Goal: Task Accomplishment & Management: Manage account settings

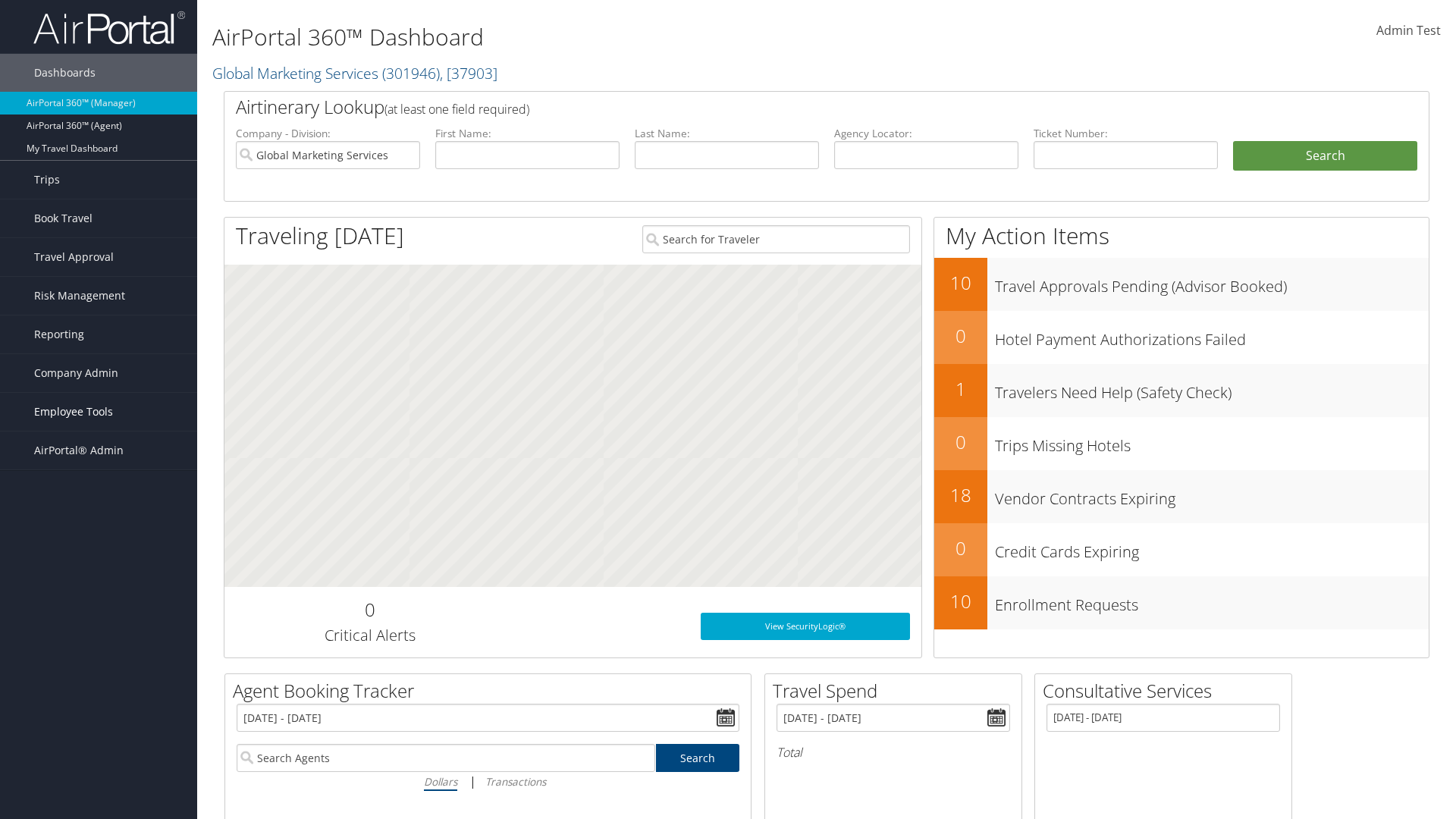
click at [99, 411] on span "Employee Tools" at bounding box center [74, 411] width 79 height 38
click at [99, 533] on link "AndavoVacations Admin" at bounding box center [98, 533] width 197 height 23
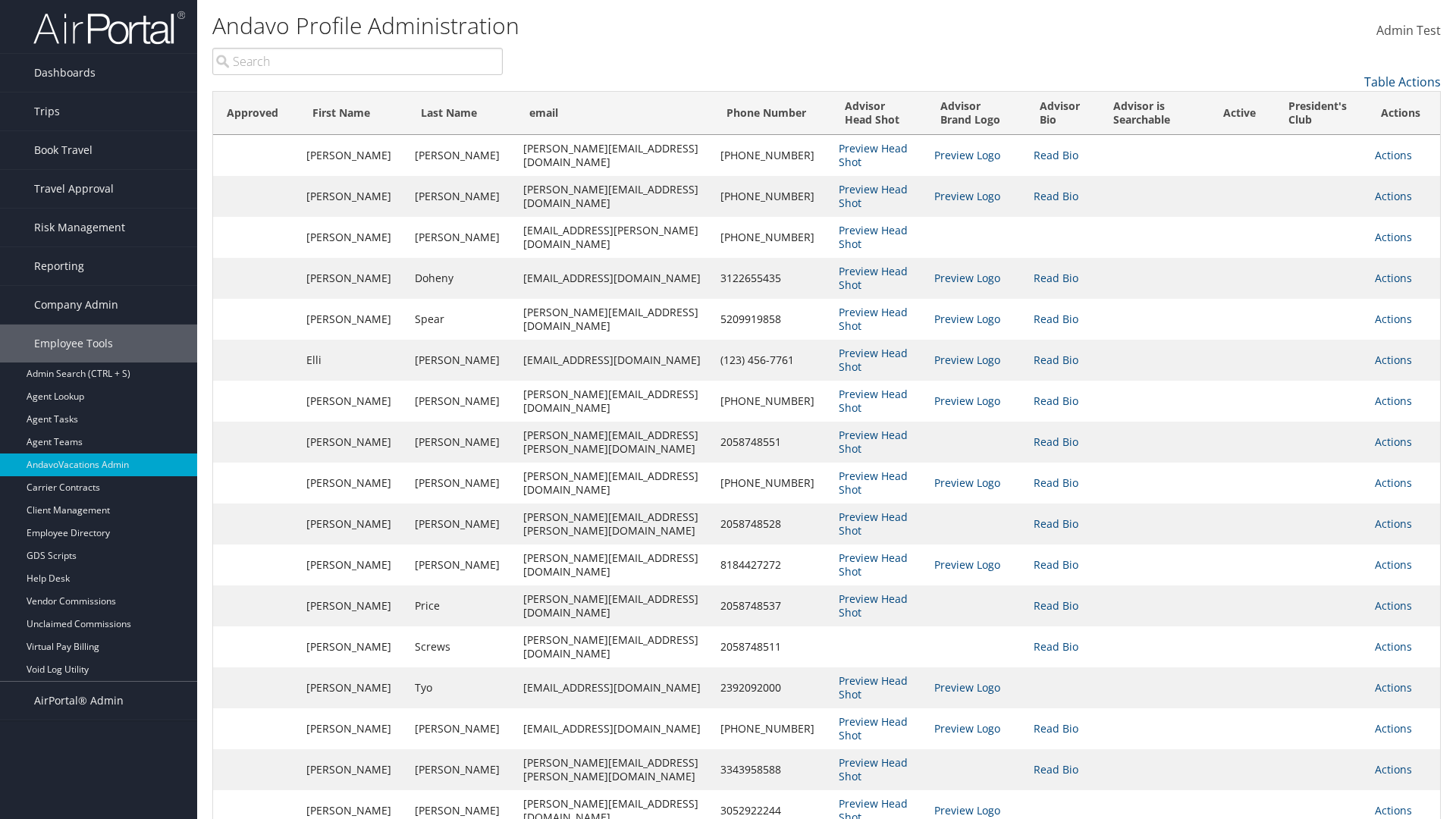
click at [1390, 154] on link "Actions" at bounding box center [1394, 155] width 38 height 15
click at [0, 0] on link "Edit" at bounding box center [0, 0] width 0 height 0
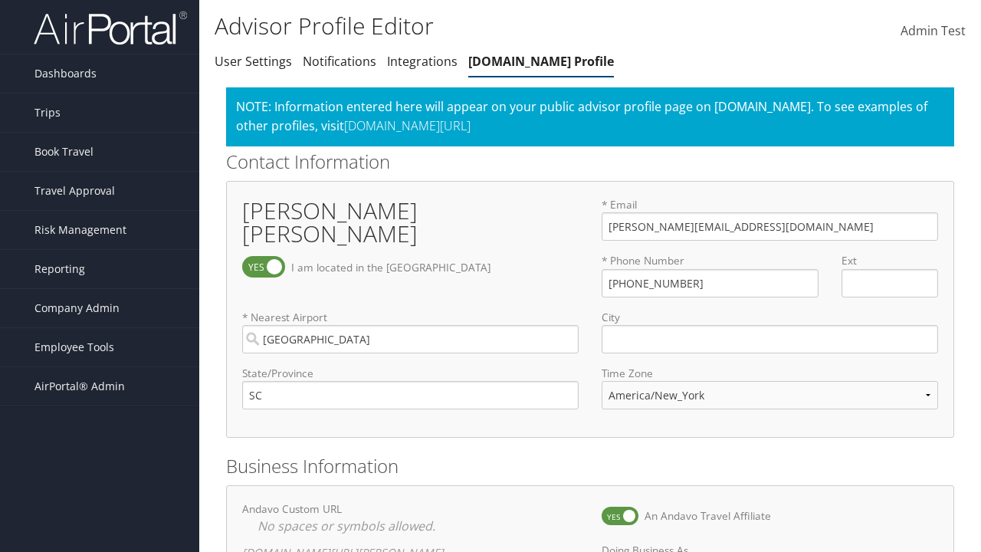
select select "153"
checkbox input "true"
